Goal: Transaction & Acquisition: Download file/media

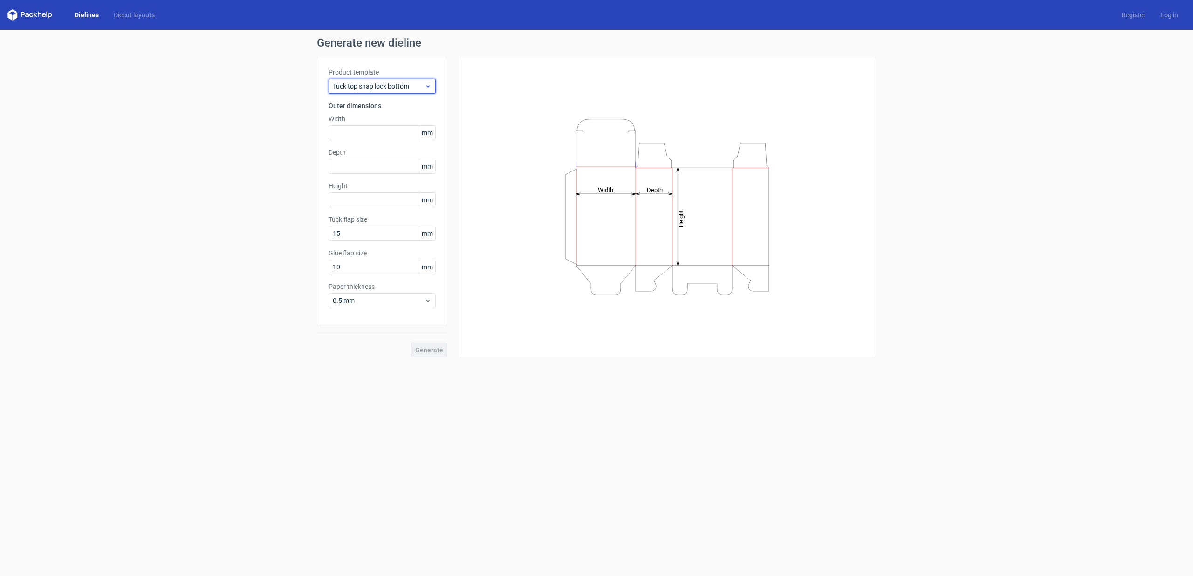
click at [425, 88] on icon at bounding box center [428, 86] width 7 height 7
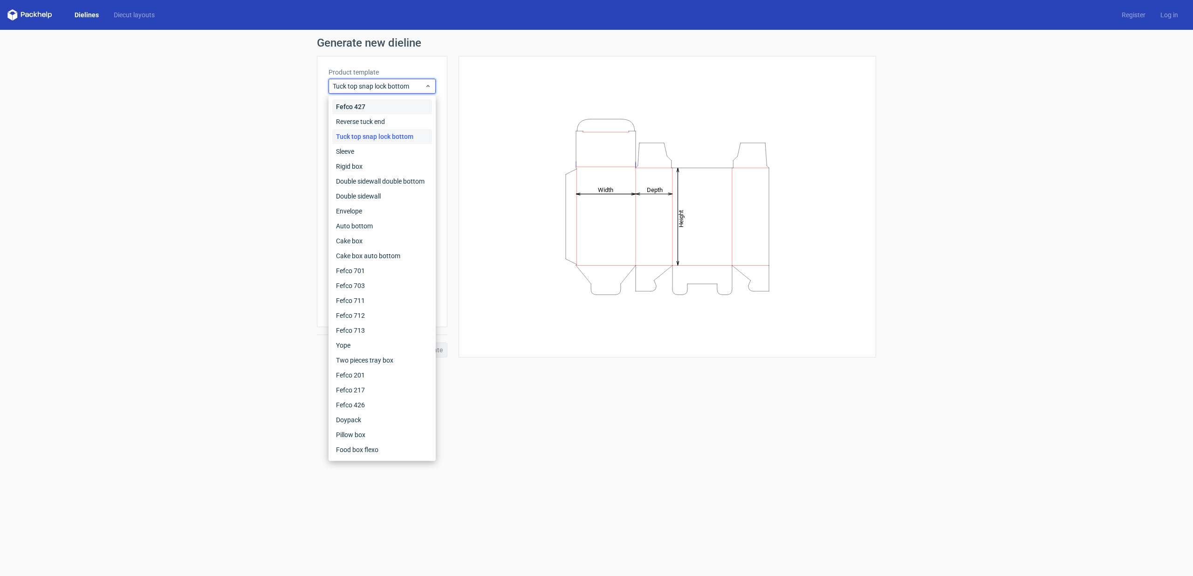
click at [384, 104] on div "Fefco 427" at bounding box center [382, 106] width 100 height 15
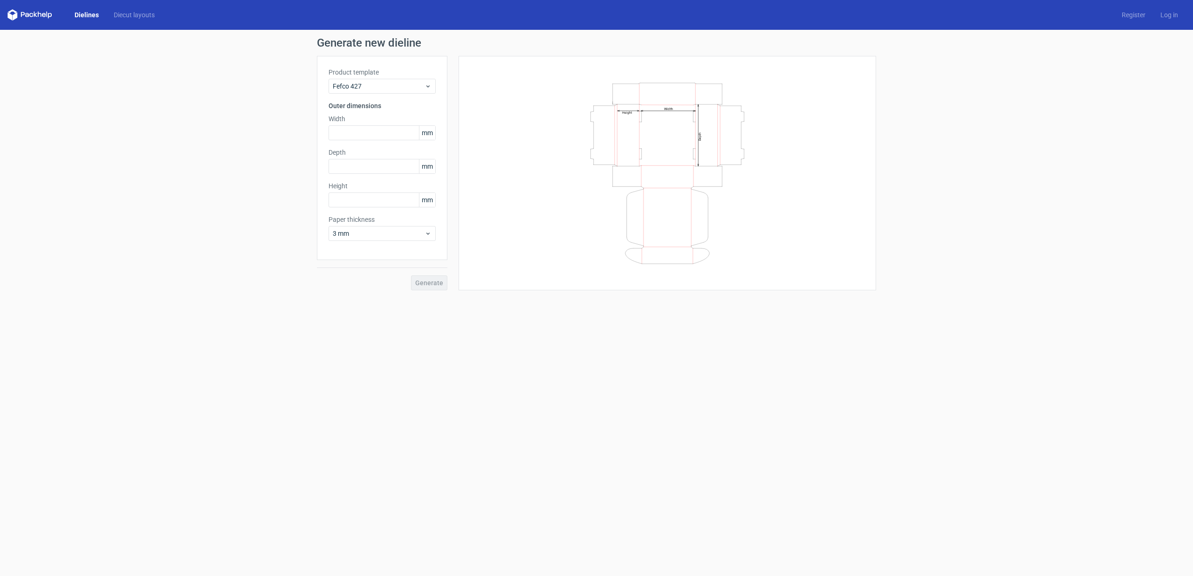
click at [259, 160] on div "Generate new dieline Product template Fefco 427 Outer dimensions Width mm Depth…" at bounding box center [596, 164] width 1193 height 268
click at [402, 133] on input "text" at bounding box center [382, 132] width 107 height 15
type input "210"
type input "280"
type input "75"
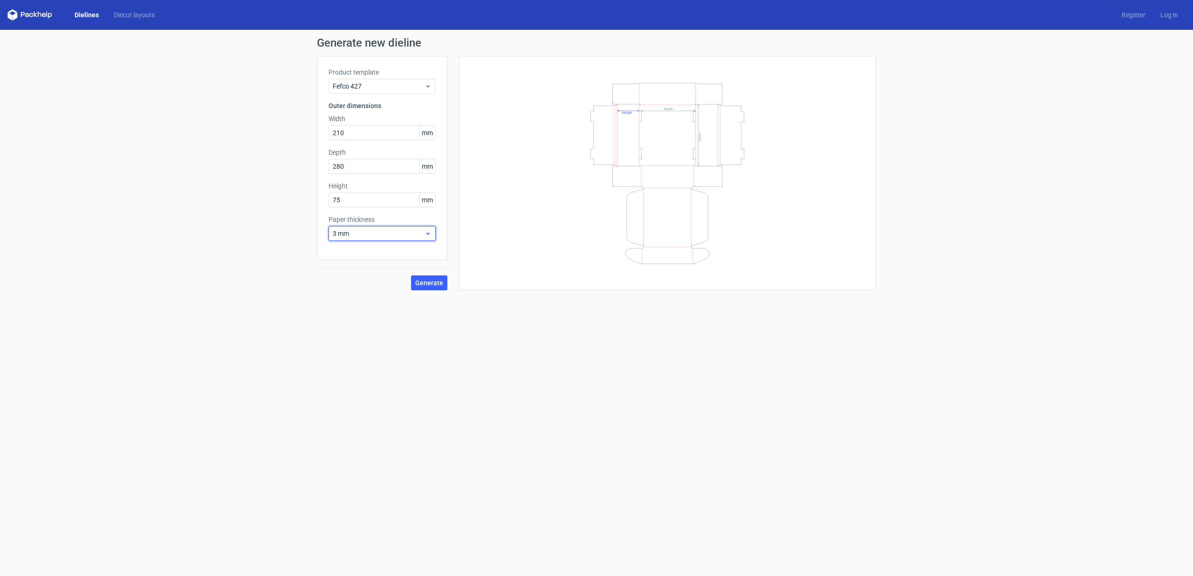
click at [394, 232] on span "3 mm" at bounding box center [379, 233] width 92 height 9
click at [355, 297] on div "1.5 mm" at bounding box center [382, 298] width 100 height 15
click at [434, 285] on span "Generate" at bounding box center [429, 283] width 28 height 7
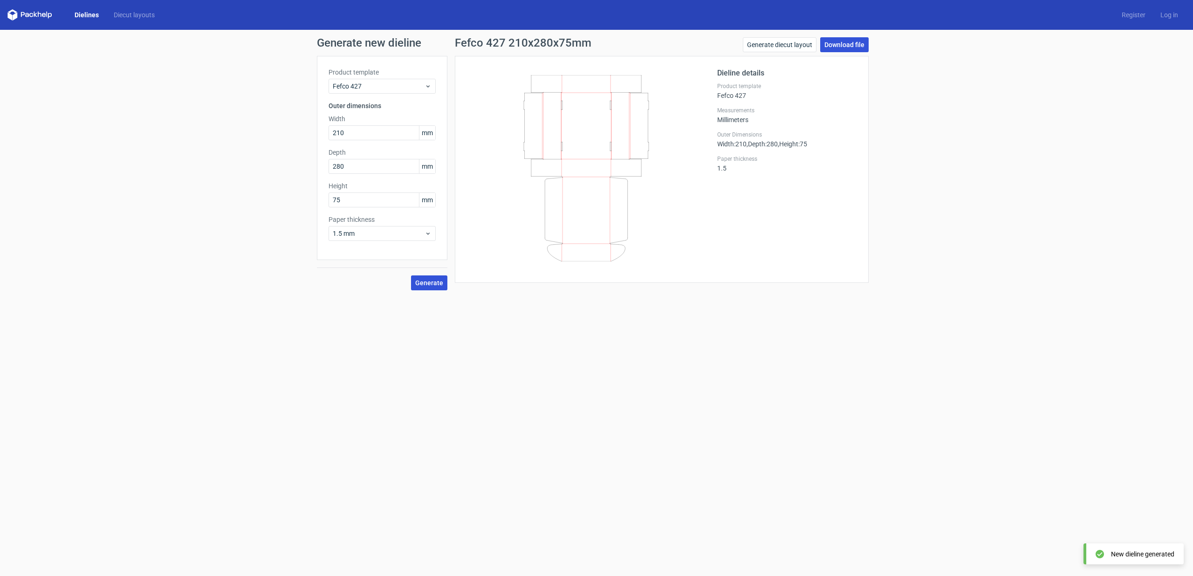
click at [833, 42] on link "Download file" at bounding box center [845, 44] width 48 height 15
drag, startPoint x: 151, startPoint y: 66, endPoint x: 89, endPoint y: 9, distance: 83.8
click at [151, 66] on div "Generate new dieline Product template Fefco 427 Outer dimensions Width 210 mm D…" at bounding box center [596, 164] width 1193 height 268
